Goal: Transaction & Acquisition: Purchase product/service

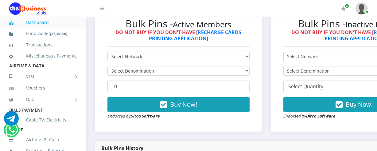
scroll to position [189, 0]
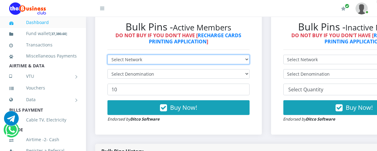
click at [249, 60] on select "Select Network MTN Globacom 9Mobile Airtel" at bounding box center [178, 60] width 142 height 10
select select "MTN"
click at [107, 56] on select "Select Network MTN Globacom 9Mobile Airtel" at bounding box center [178, 60] width 142 height 10
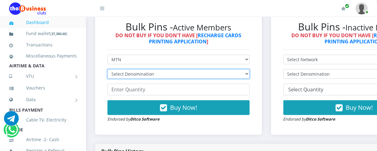
click at [249, 76] on select "Select Denomination MTN NGN100 - ₦96.94 MTN NGN200 - ₦193.88 MTN NGN400 - ₦387.…" at bounding box center [178, 74] width 142 height 10
select select "484.7-500"
click at [107, 70] on select "Select Denomination MTN NGN100 - ₦96.94 MTN NGN200 - ₦193.88 MTN NGN400 - ₦387.…" at bounding box center [178, 74] width 142 height 10
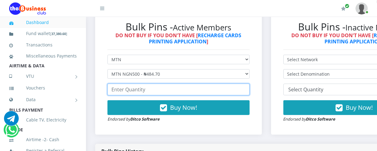
click at [112, 93] on input "number" at bounding box center [178, 89] width 142 height 12
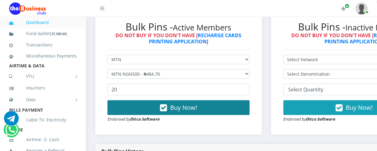
click at [182, 108] on span "Buy Now!" at bounding box center [183, 107] width 27 height 8
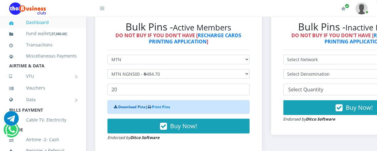
click at [126, 107] on link "Download Pins" at bounding box center [131, 106] width 27 height 5
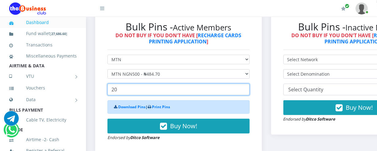
click at [117, 91] on input "20" at bounding box center [178, 89] width 142 height 12
type input "2"
type input "20"
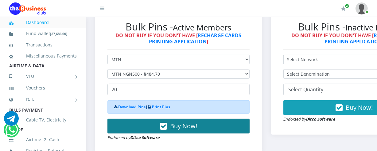
click at [177, 127] on span "Buy Now!" at bounding box center [183, 125] width 27 height 8
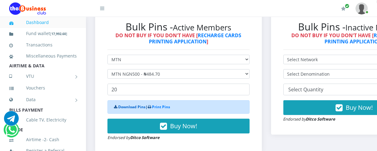
click at [135, 108] on link "Download Pins" at bounding box center [131, 106] width 27 height 5
click at [133, 107] on link "Download Pins" at bounding box center [131, 106] width 27 height 5
click at [69, 19] on link "Dashboard" at bounding box center [42, 22] width 67 height 14
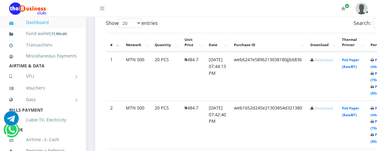
scroll to position [339, 0]
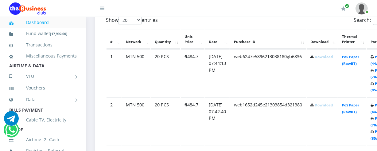
click at [329, 56] on link "Download" at bounding box center [323, 56] width 18 height 5
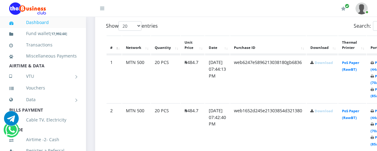
scroll to position [336, 0]
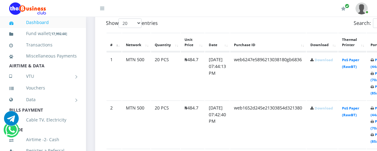
click at [326, 108] on link "Download" at bounding box center [323, 108] width 18 height 5
